Goal: Find specific page/section: Find specific page/section

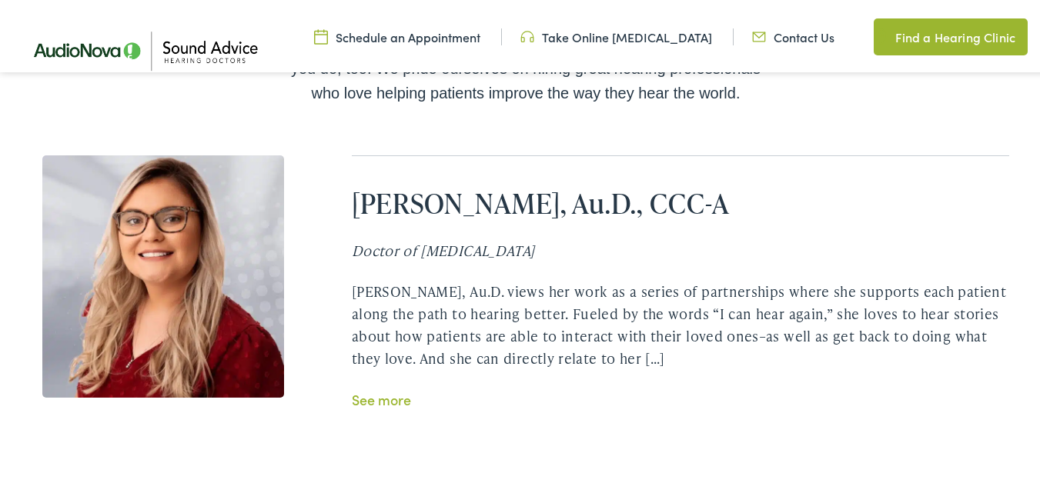
click at [381, 387] on link "See more" at bounding box center [381, 396] width 59 height 19
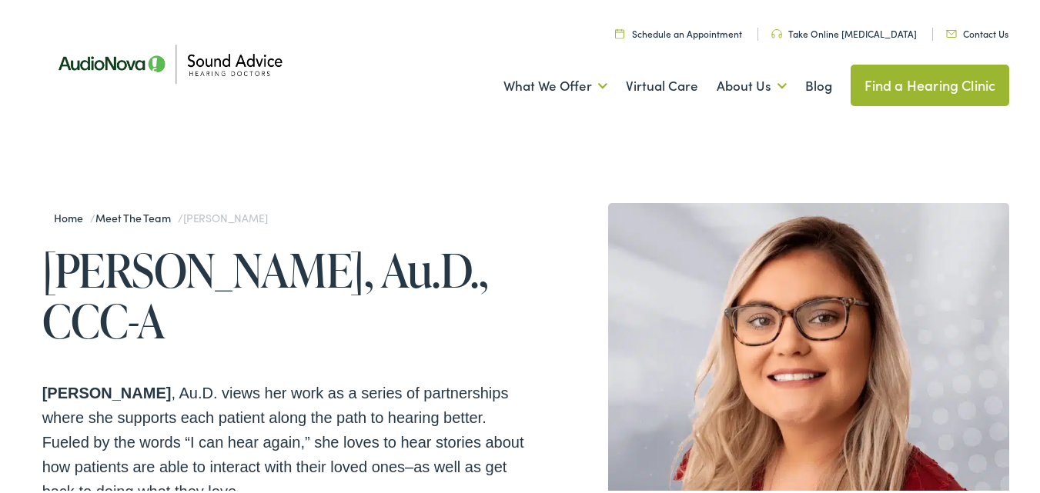
click at [408, 100] on ul "What We Offer Comprehensive & Holistic Care Hearing Testing & Evaluation Hearin…" at bounding box center [525, 83] width 967 height 57
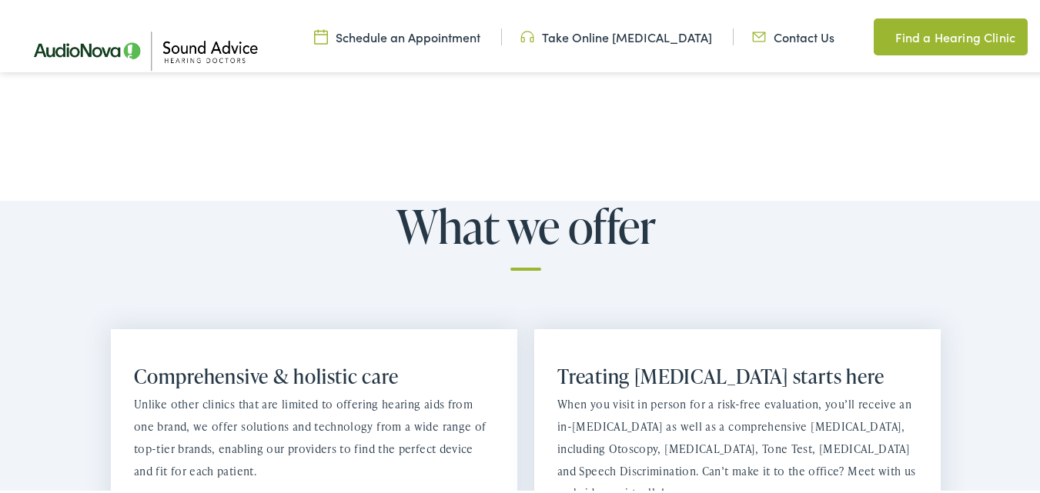
scroll to position [1000, 0]
